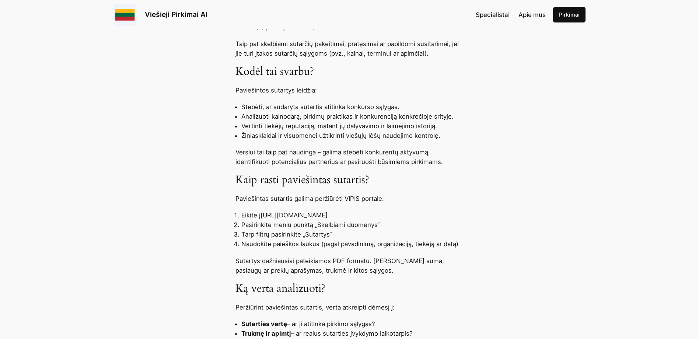
scroll to position [425, 0]
click at [325, 216] on link "[URL][DOMAIN_NAME]" at bounding box center [293, 214] width 67 height 7
click at [326, 212] on link "[URL][DOMAIN_NAME]" at bounding box center [293, 214] width 67 height 7
click at [326, 215] on link "[URL][DOMAIN_NAME]" at bounding box center [293, 214] width 67 height 7
drag, startPoint x: 361, startPoint y: 217, endPoint x: 262, endPoint y: 217, distance: 99.5
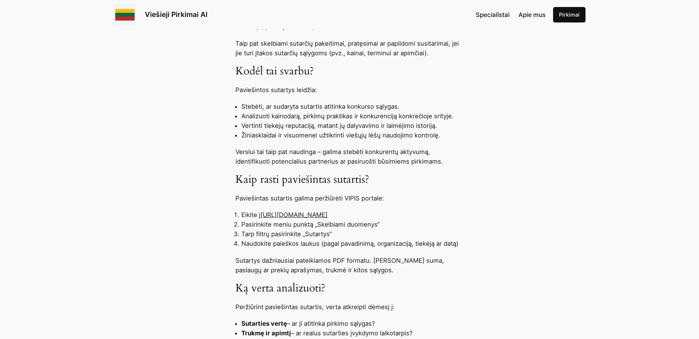
click at [262, 217] on li "Eikite į [URL][DOMAIN_NAME]" at bounding box center [352, 215] width 222 height 10
copy link "[URL][DOMAIN_NAME]"
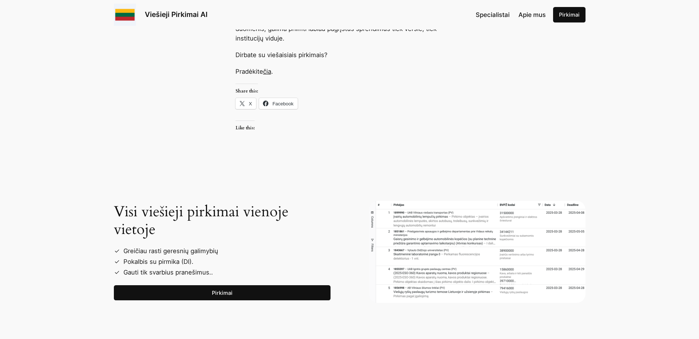
scroll to position [824, 0]
click at [414, 244] on img at bounding box center [477, 251] width 217 height 102
click at [178, 255] on li "Greičiau rasti geresnių galimybių" at bounding box center [225, 250] width 211 height 11
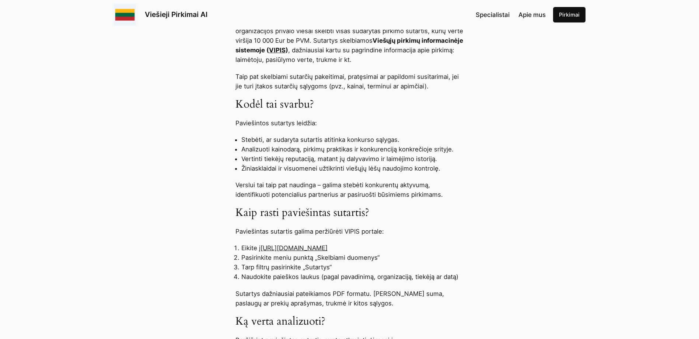
scroll to position [391, 0]
click at [327, 251] on link "[URL][DOMAIN_NAME]" at bounding box center [293, 248] width 67 height 7
click at [327, 248] on link "[URL][DOMAIN_NAME]" at bounding box center [293, 248] width 67 height 7
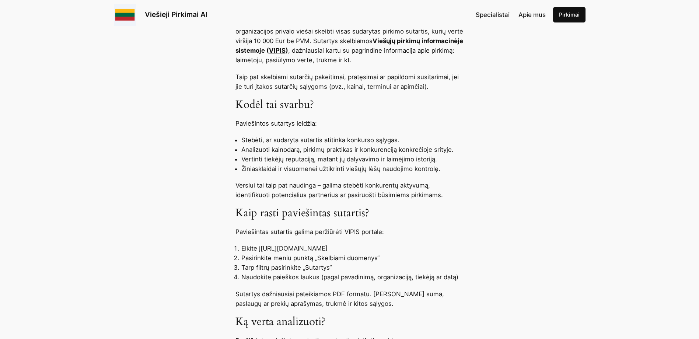
click at [327, 248] on link "[URL][DOMAIN_NAME]" at bounding box center [293, 248] width 67 height 7
click at [285, 49] on link "VIPIS" at bounding box center [277, 50] width 17 height 7
